Goal: Complete application form

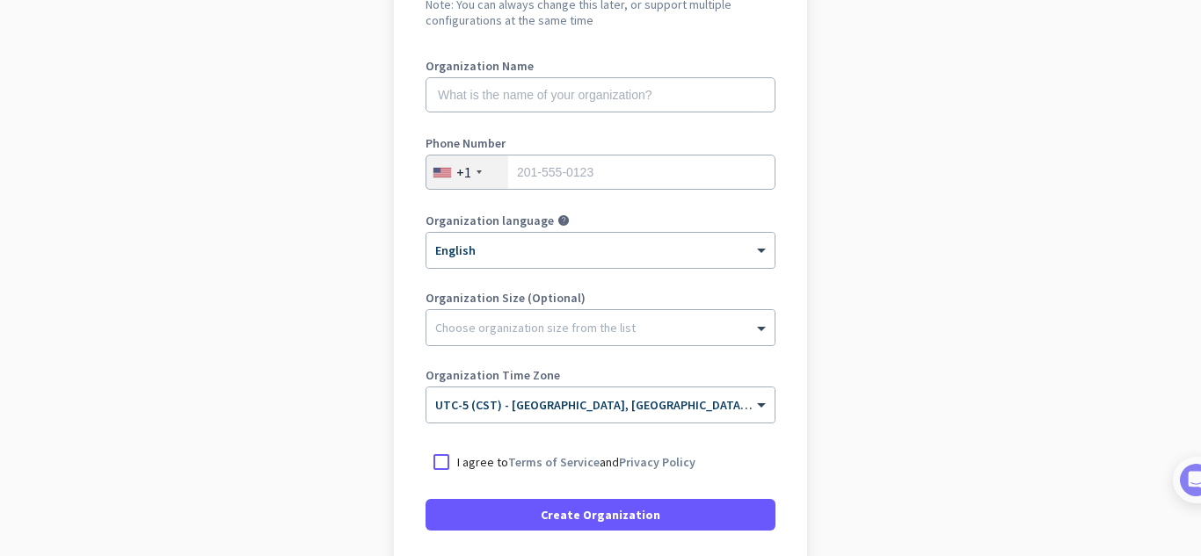
scroll to position [210, 0]
click at [581, 92] on input "text" at bounding box center [600, 93] width 350 height 35
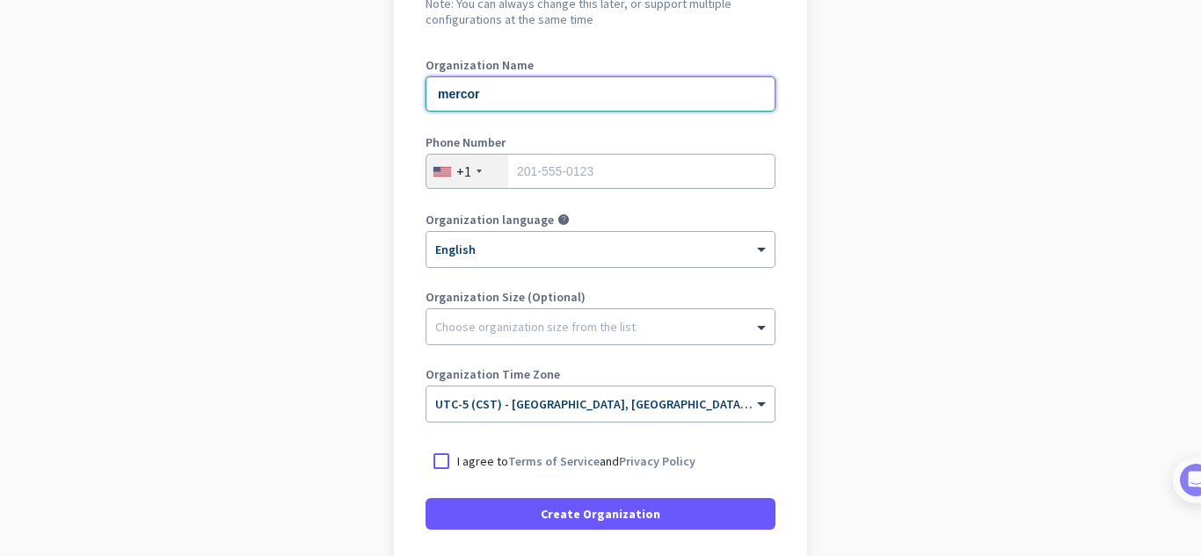
type input "mercor"
click at [577, 161] on input "tel" at bounding box center [600, 171] width 350 height 35
click at [663, 228] on div "Organization language help" at bounding box center [600, 223] width 350 height 18
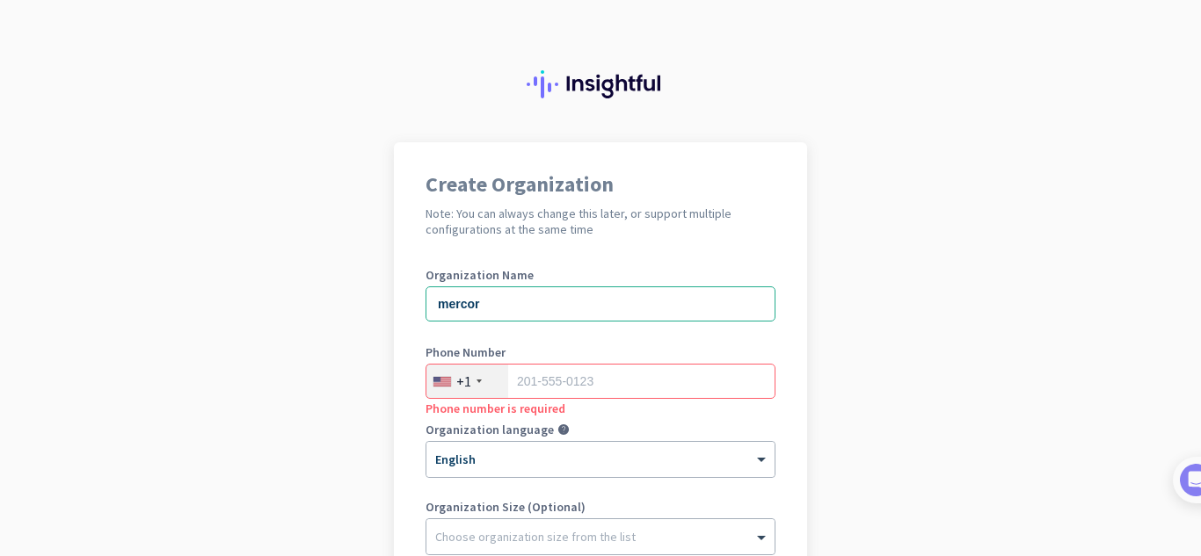
scroll to position [347, 0]
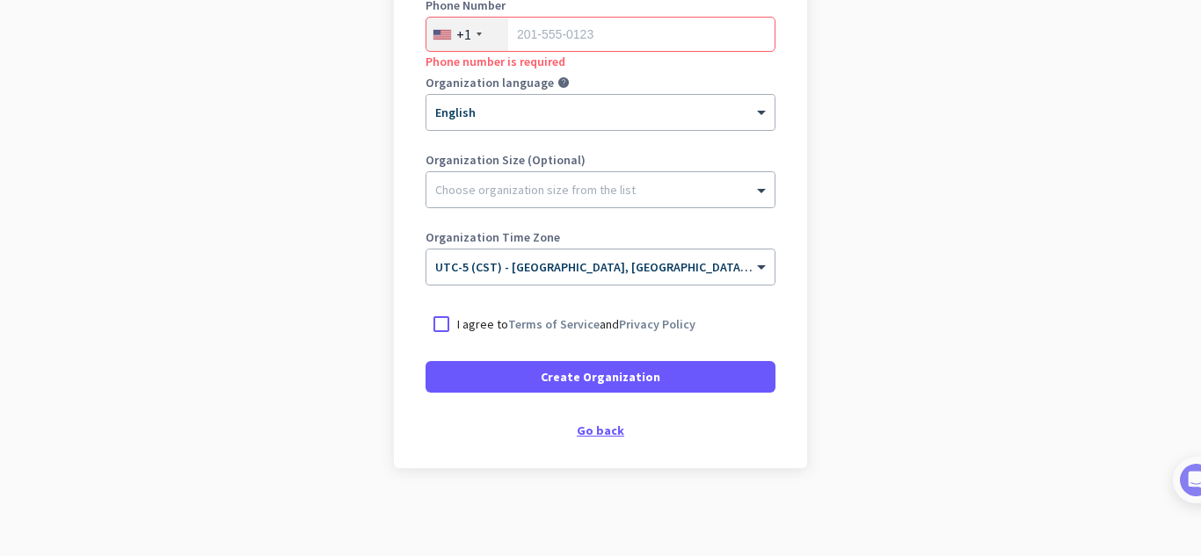
click at [597, 430] on div "Go back" at bounding box center [600, 431] width 350 height 12
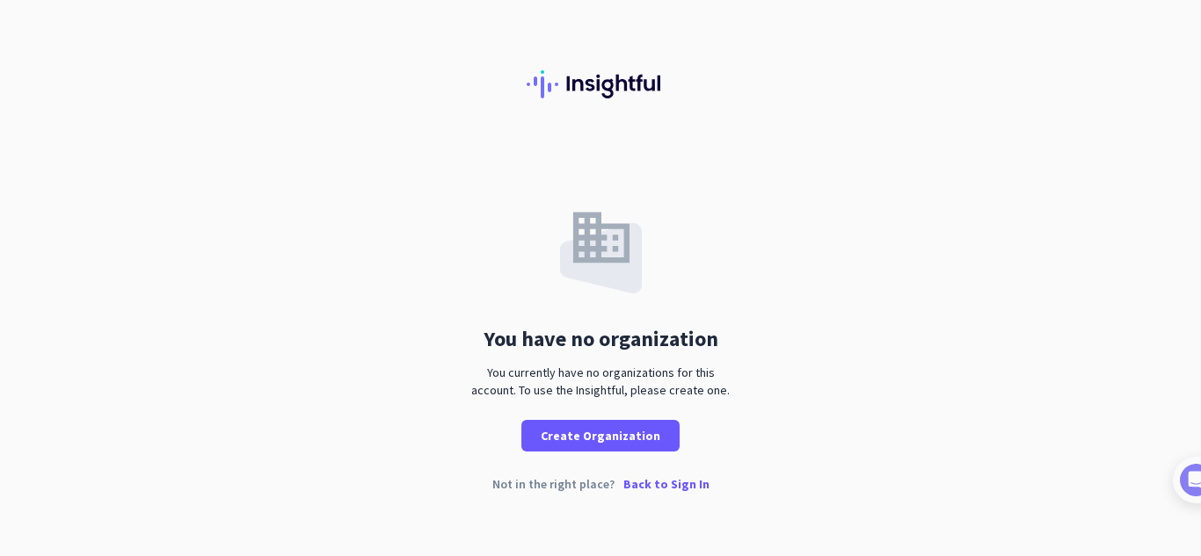
click at [655, 483] on p "Back to Sign In" at bounding box center [666, 484] width 86 height 12
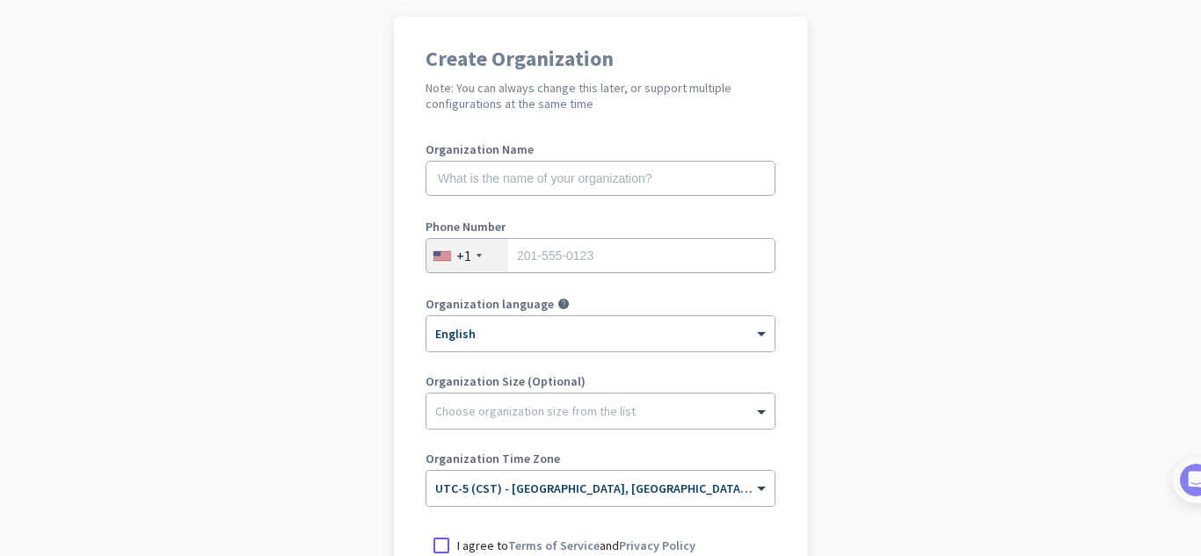
scroll to position [130, 0]
